Goal: Use online tool/utility: Utilize a website feature to perform a specific function

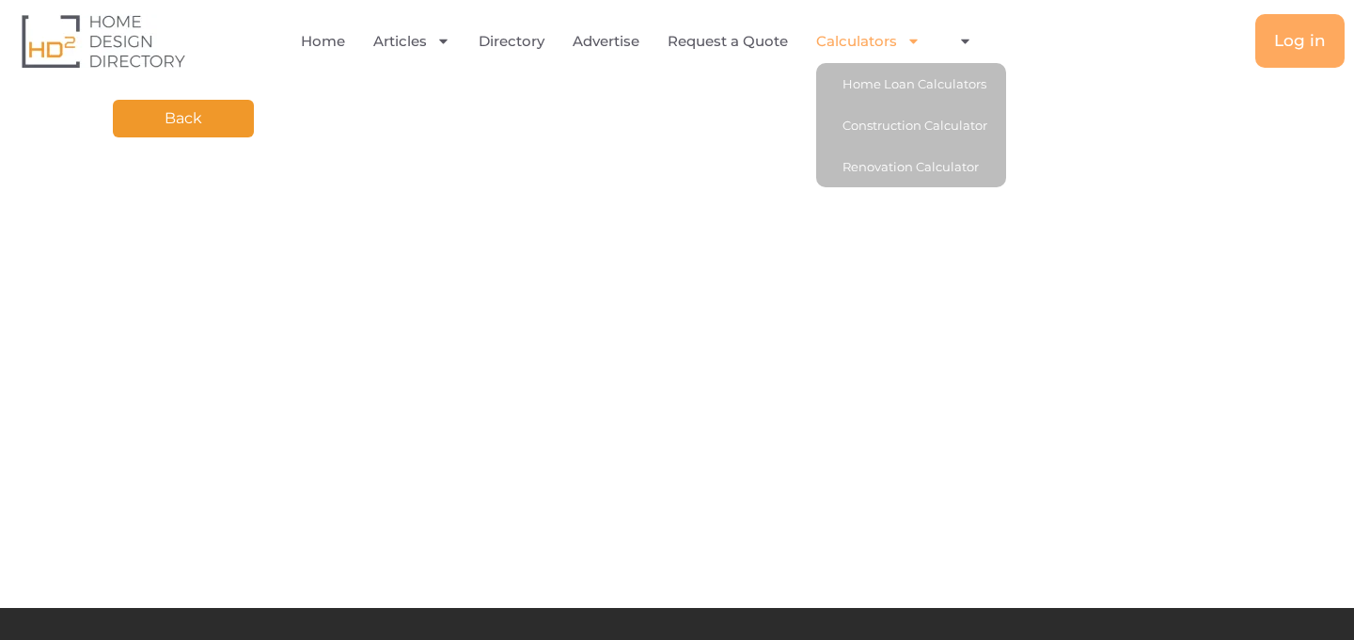
click at [846, 47] on link "Calculators" at bounding box center [868, 41] width 104 height 43
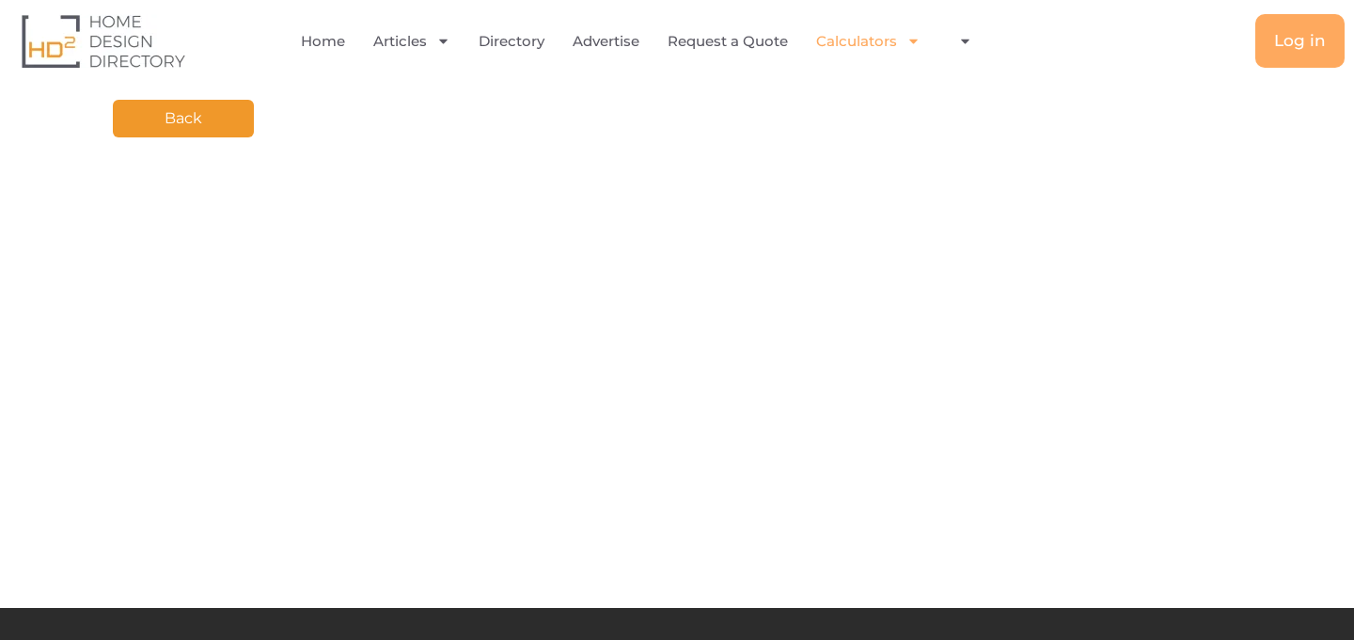
click at [913, 39] on icon "Menu" at bounding box center [914, 41] width 14 height 14
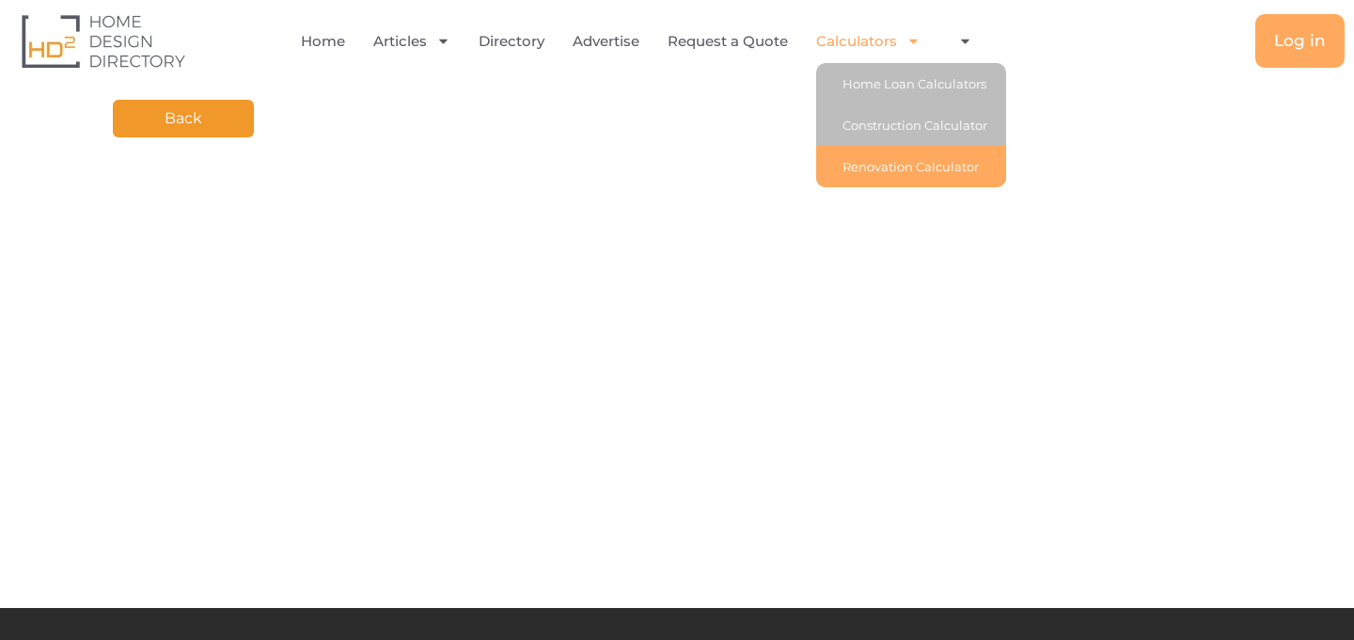
click at [896, 168] on link "Renovation Calculator" at bounding box center [911, 166] width 190 height 41
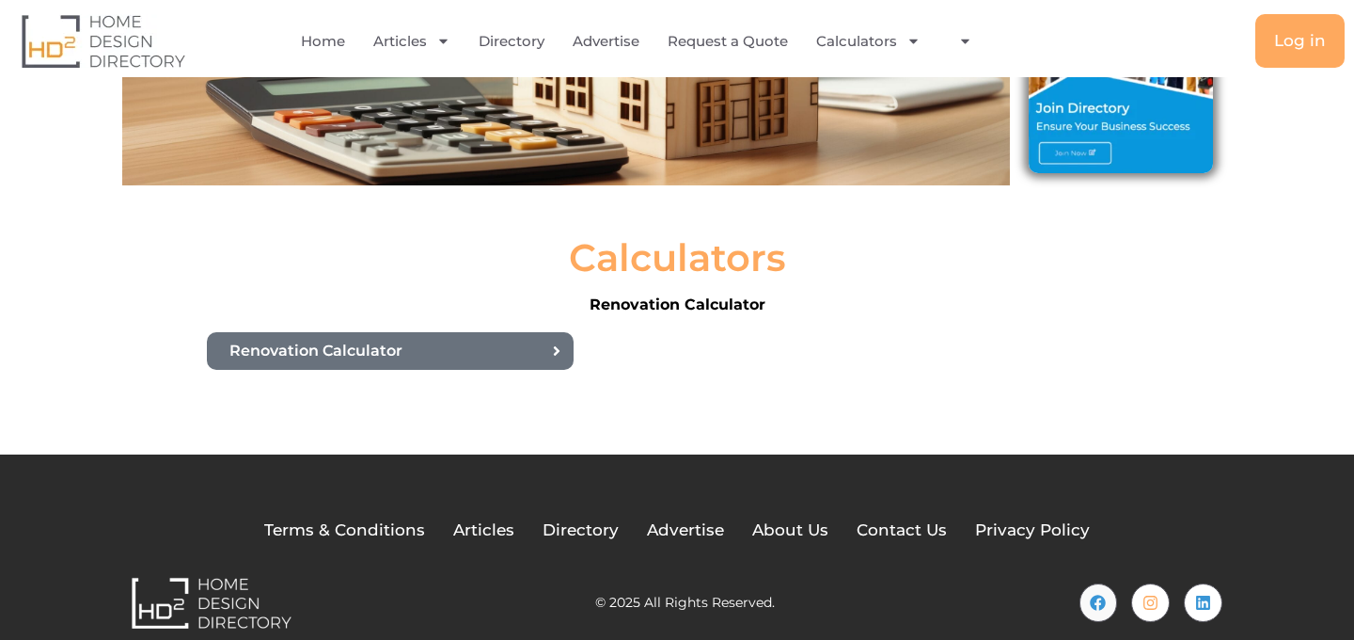
scroll to position [340, 0]
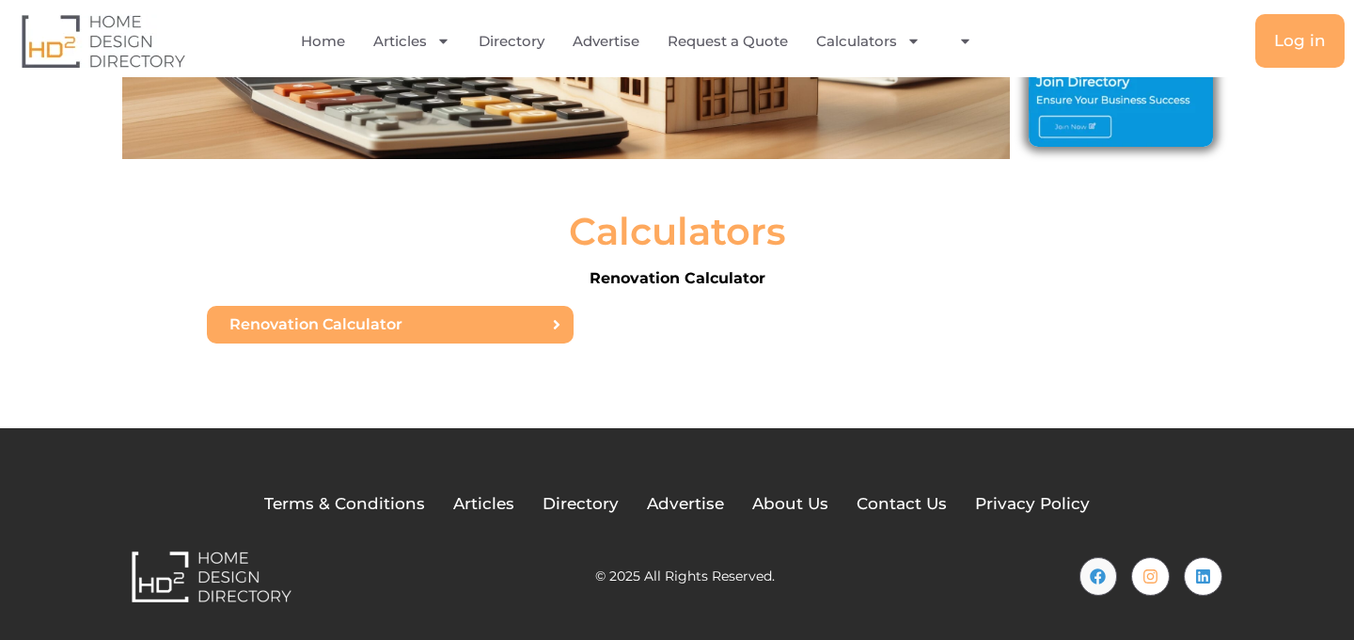
click at [430, 317] on span "Renovation Calculator" at bounding box center [384, 324] width 311 height 15
